Goal: Task Accomplishment & Management: Use online tool/utility

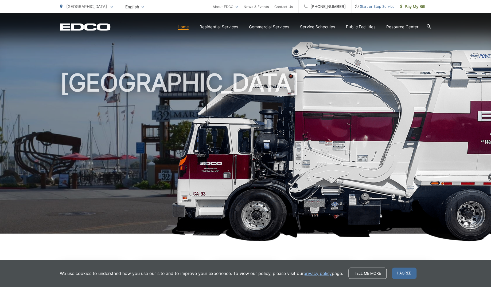
click at [88, 7] on span "[GEOGRAPHIC_DATA]" at bounding box center [86, 6] width 41 height 5
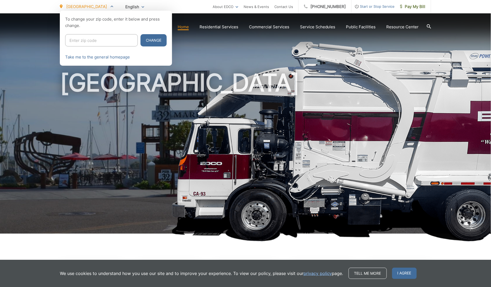
click at [83, 43] on input "Enter zip code" at bounding box center [101, 40] width 73 height 12
type input "91941"
click at [141, 34] on button "Change" at bounding box center [154, 40] width 26 height 12
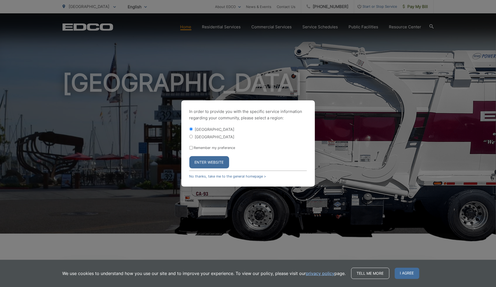
drag, startPoint x: 203, startPoint y: 159, endPoint x: 206, endPoint y: 160, distance: 3.0
click at [205, 159] on button "Enter Website" at bounding box center [209, 162] width 40 height 12
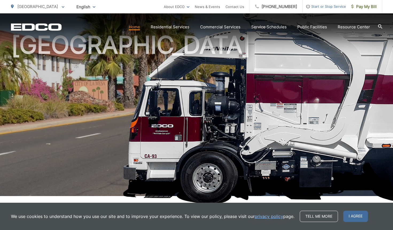
scroll to position [107, 0]
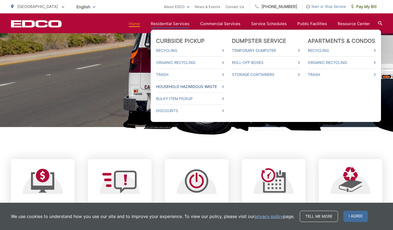
click at [175, 86] on link "Household Hazardous Waste" at bounding box center [190, 86] width 68 height 6
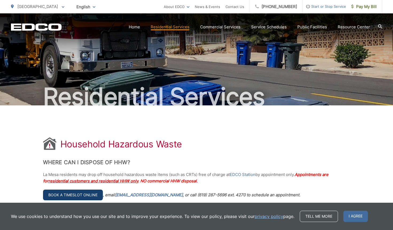
scroll to position [53, 0]
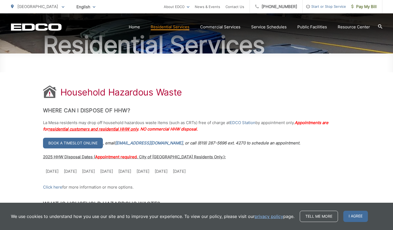
click at [66, 142] on link "Book a timeslot online" at bounding box center [73, 143] width 60 height 11
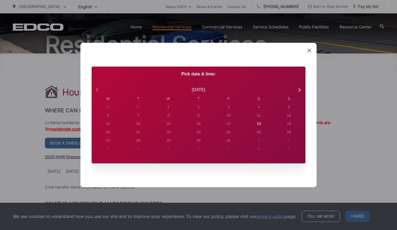
drag, startPoint x: 99, startPoint y: 88, endPoint x: 95, endPoint y: 89, distance: 4.3
click at [99, 89] on icon at bounding box center [97, 89] width 7 height 7
click at [96, 89] on icon at bounding box center [97, 89] width 7 height 7
click at [300, 88] on icon at bounding box center [299, 89] width 7 height 7
click at [299, 88] on icon at bounding box center [299, 90] width 2 height 4
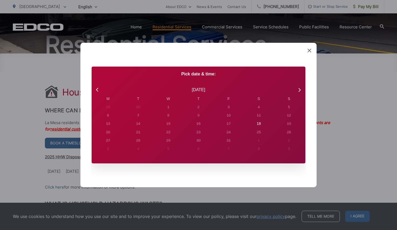
click at [308, 51] on icon at bounding box center [309, 51] width 4 height 4
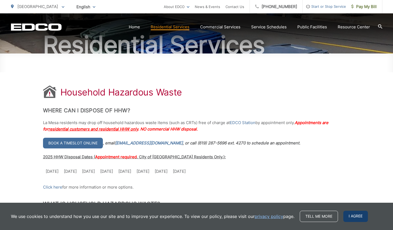
click at [353, 220] on span "I agree" at bounding box center [355, 215] width 25 height 11
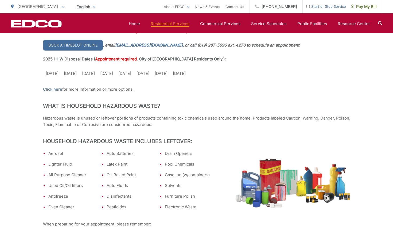
scroll to position [107, 0]
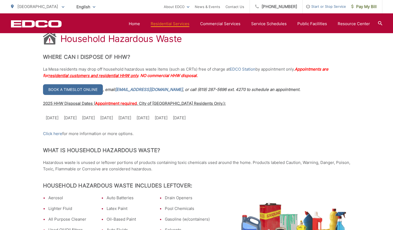
drag, startPoint x: 165, startPoint y: 117, endPoint x: 177, endPoint y: 120, distance: 12.8
click at [170, 120] on td "Oct. 18" at bounding box center [161, 118] width 18 height 12
click at [49, 113] on td "Jan. 25" at bounding box center [52, 118] width 18 height 12
click at [60, 132] on link "Click here" at bounding box center [52, 133] width 19 height 6
